Goal: Find contact information: Find contact information

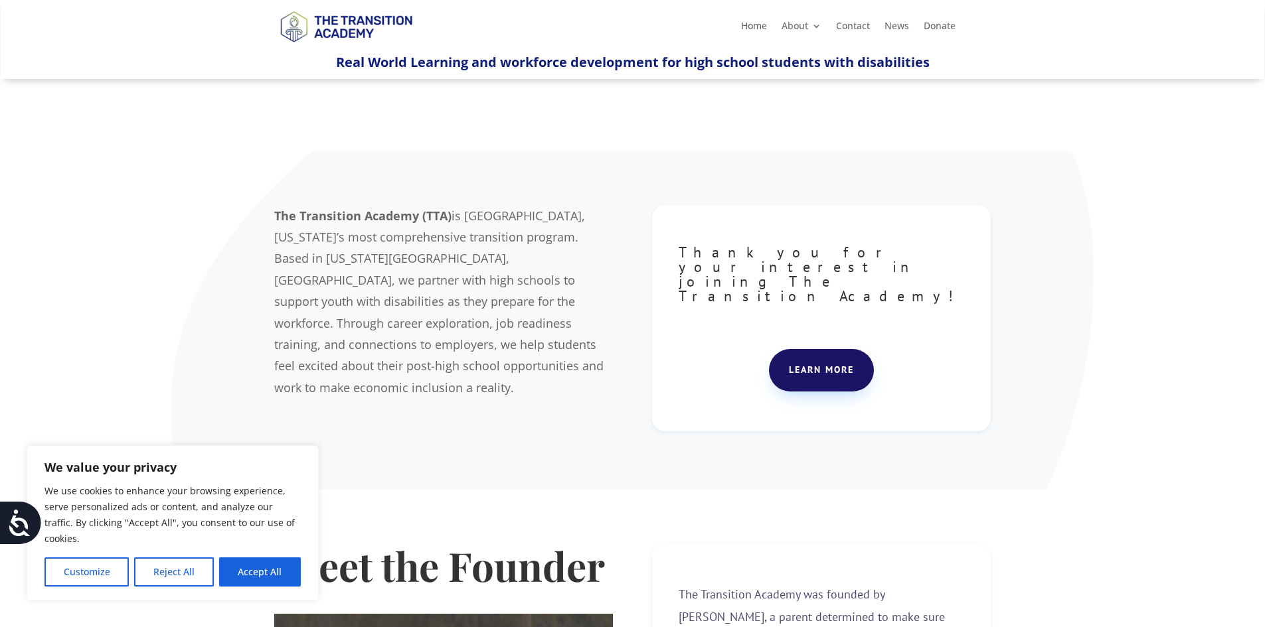
click at [846, 19] on ul "Home About About TTA Team Board of Directors Careers KC DiversAbility College a…" at bounding box center [848, 26] width 229 height 20
click at [844, 24] on link "Contact" at bounding box center [853, 28] width 34 height 15
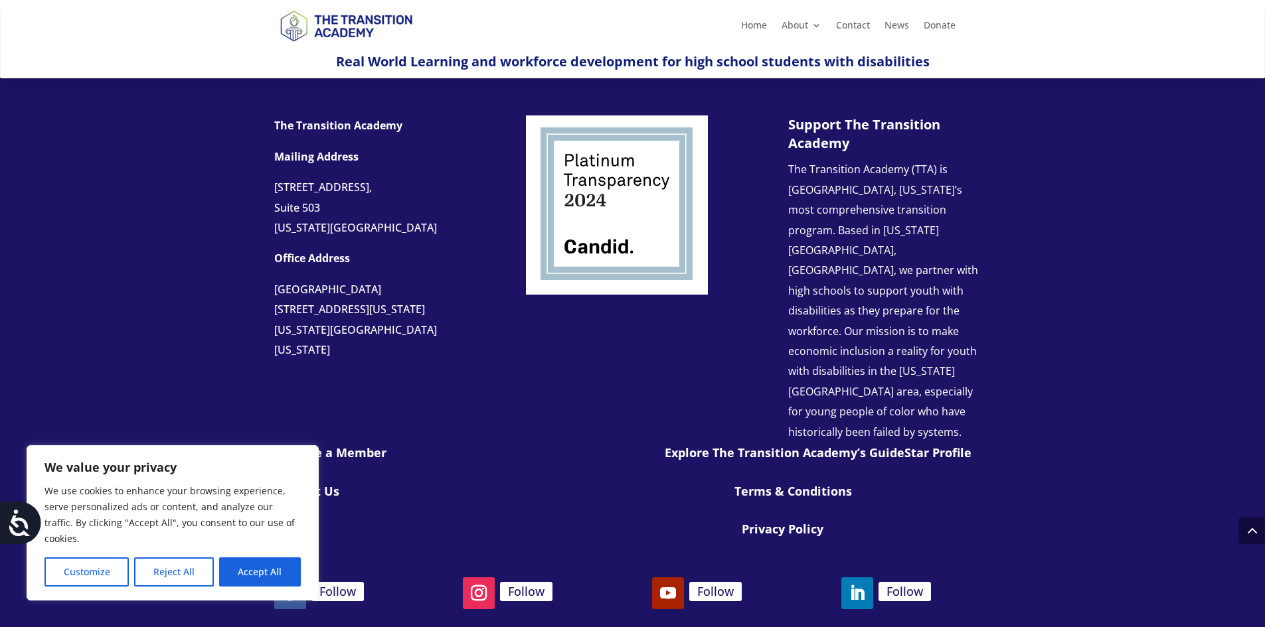
scroll to position [763, 0]
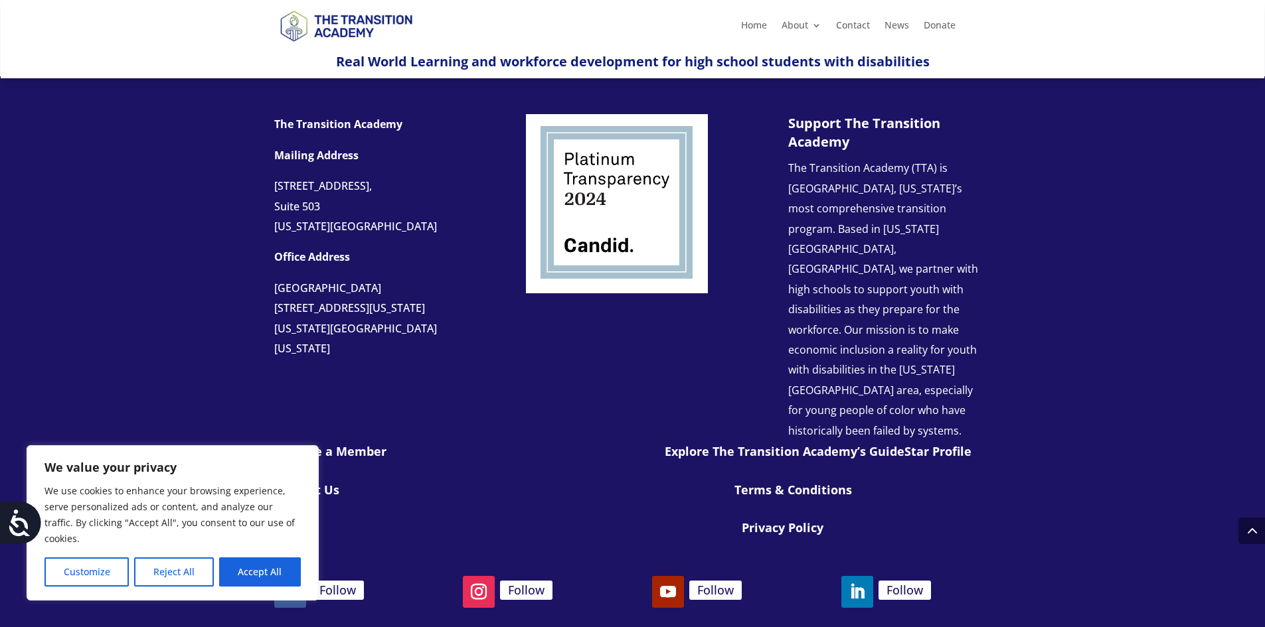
click at [317, 482] on link "Contact Us" at bounding box center [306, 490] width 65 height 16
